Goal: Task Accomplishment & Management: Use online tool/utility

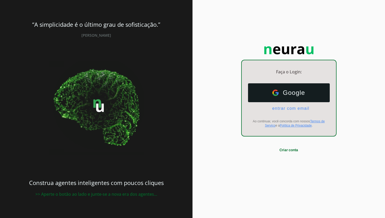
click at [283, 99] on button "Google Google" at bounding box center [289, 92] width 82 height 19
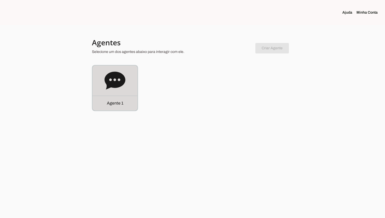
click at [118, 92] on div "Agente 1" at bounding box center [114, 87] width 45 height 45
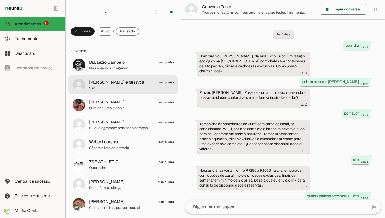
scroll to position [25, 0]
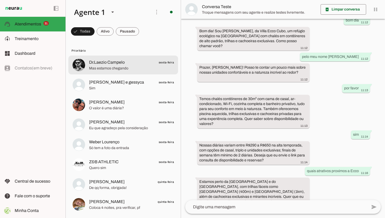
click at [114, 59] on div at bounding box center [131, 65] width 85 height 13
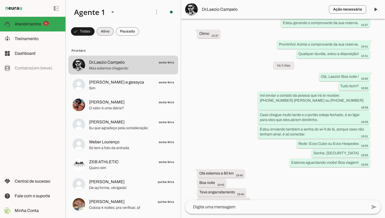
click at [94, 31] on span at bounding box center [83, 31] width 24 height 13
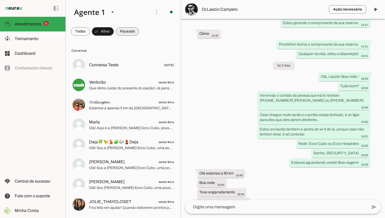
click at [90, 29] on span at bounding box center [80, 31] width 19 height 13
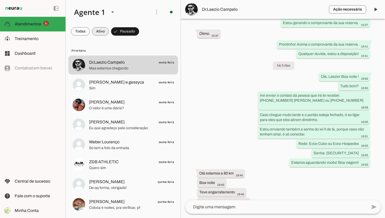
click at [90, 32] on span at bounding box center [80, 31] width 19 height 13
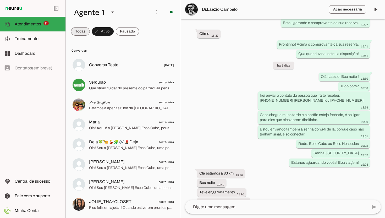
click at [76, 32] on span at bounding box center [80, 31] width 19 height 13
